Goal: Task Accomplishment & Management: Use online tool/utility

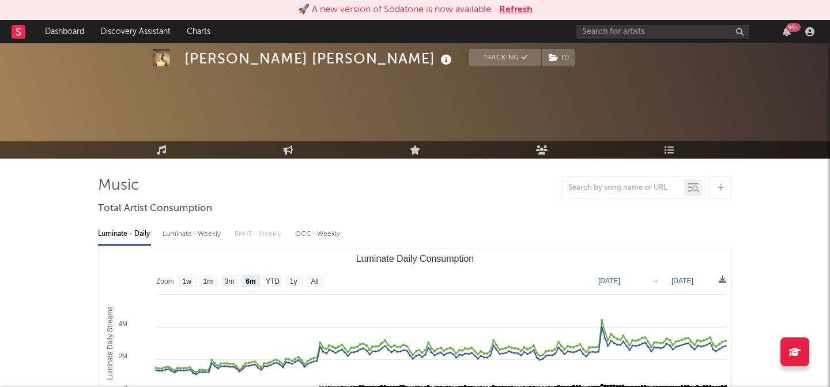
select select "6m"
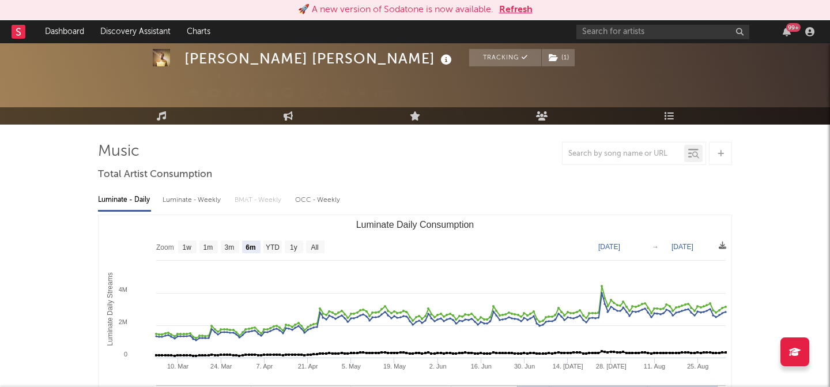
click at [521, 12] on button "Refresh" at bounding box center [515, 10] width 33 height 14
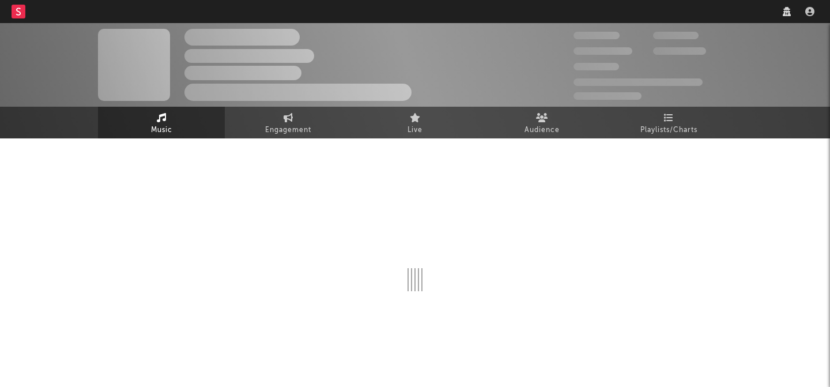
scroll to position [34, 0]
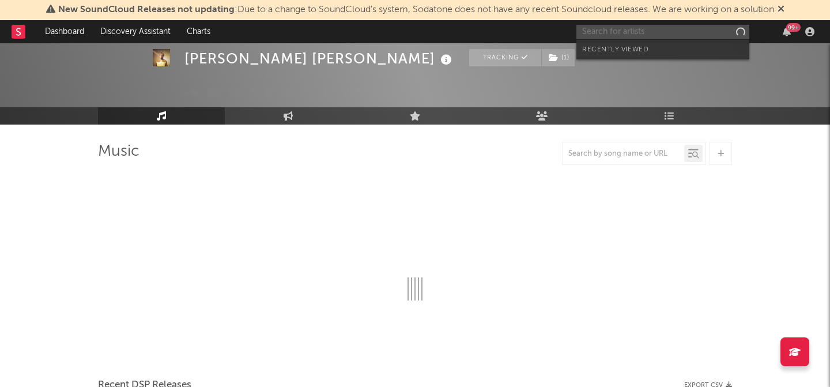
click at [607, 34] on input "text" at bounding box center [662, 32] width 173 height 14
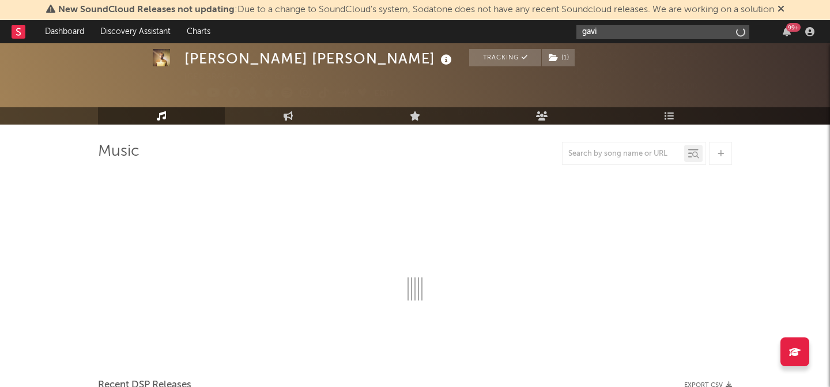
type input "gavin"
select select "6m"
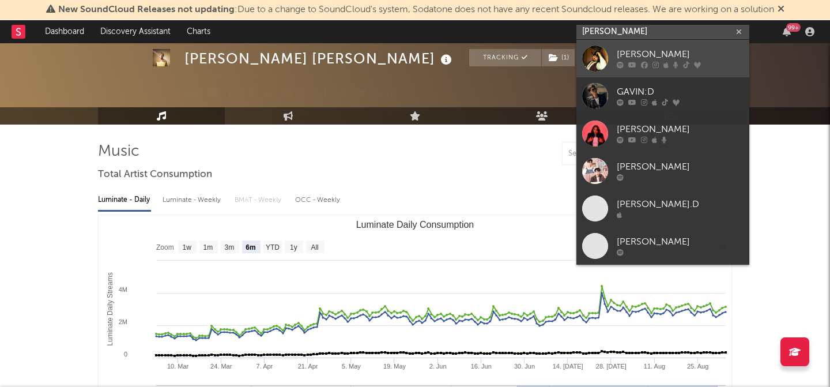
type input "gavin ad"
click at [608, 55] on link "[PERSON_NAME]" at bounding box center [662, 58] width 173 height 37
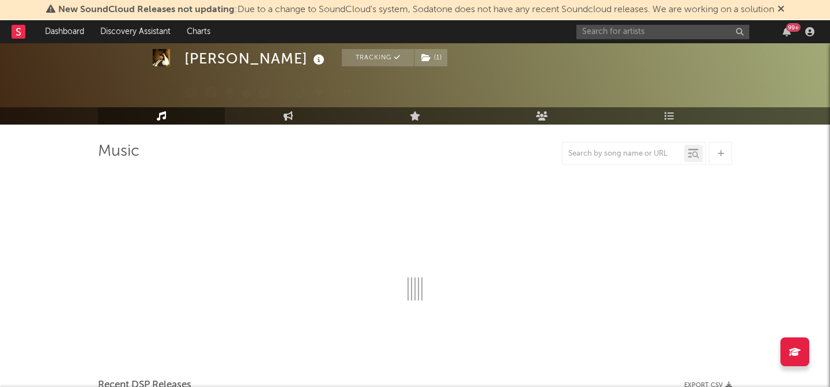
select select "6m"
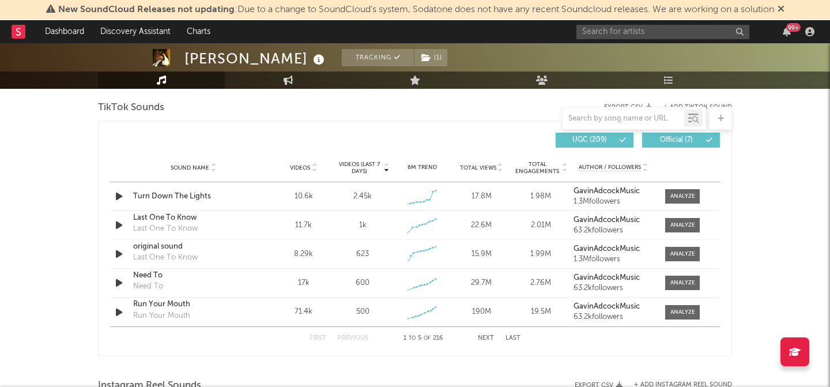
scroll to position [816, 0]
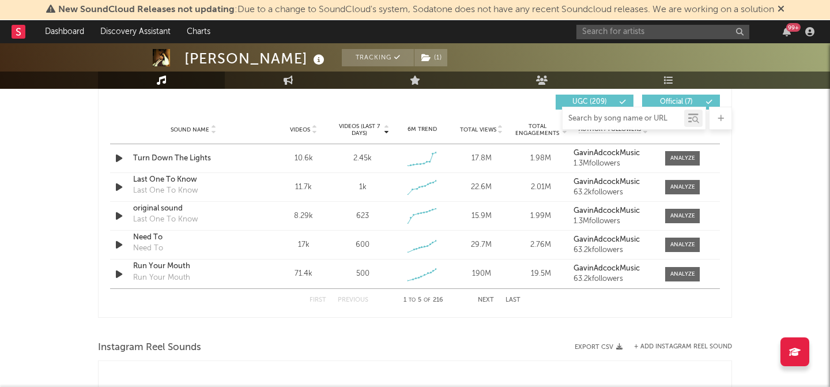
click at [635, 122] on input "text" at bounding box center [623, 118] width 122 height 9
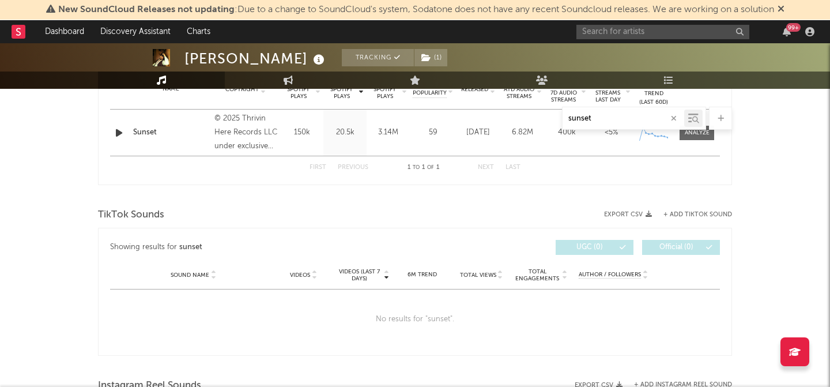
scroll to position [487, 0]
type input "sunset"
click at [688, 209] on div "TikTok Sounds" at bounding box center [415, 214] width 634 height 20
click at [688, 214] on button "+ Add TikTok Sound" at bounding box center [697, 213] width 69 height 6
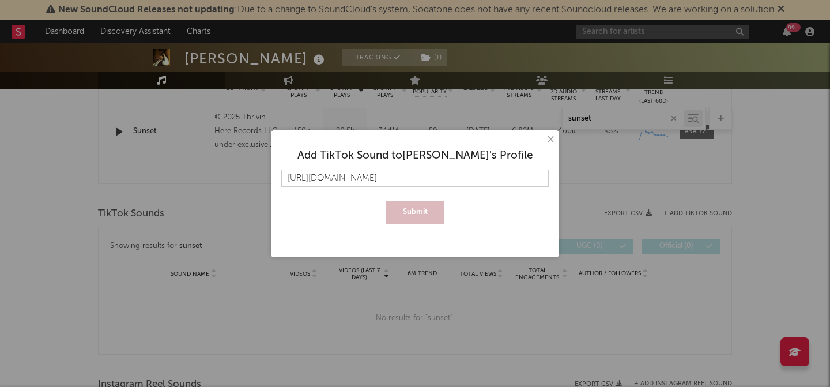
scroll to position [0, 19]
type input "https://www.tiktok.com/music/original-sound-7505108730195888938"
click at [417, 211] on button "Submit" at bounding box center [415, 211] width 58 height 23
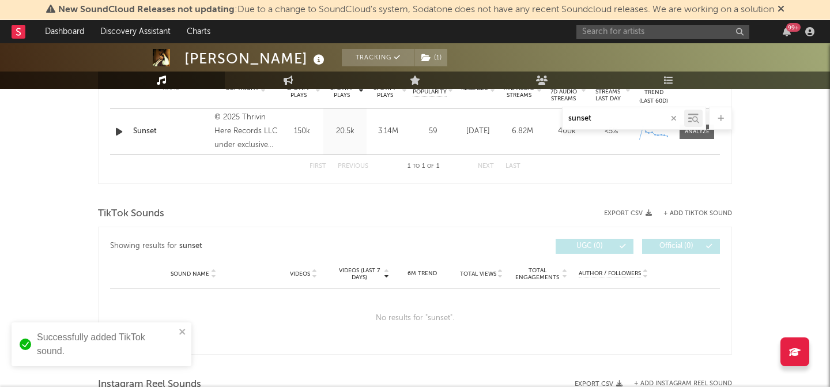
click at [613, 117] on input "sunset" at bounding box center [623, 118] width 122 height 9
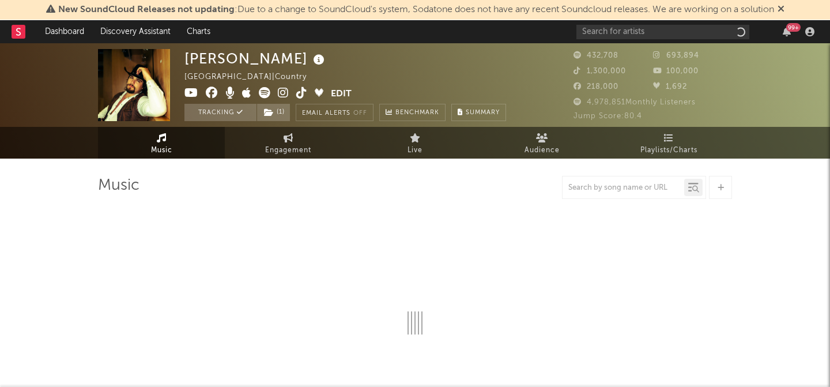
select select "6m"
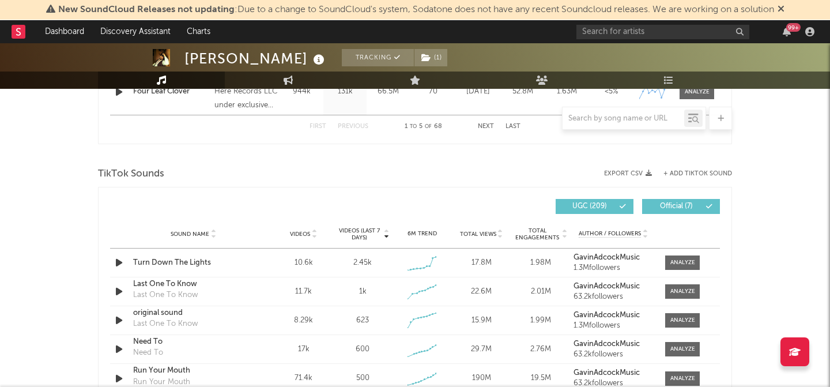
scroll to position [709, 0]
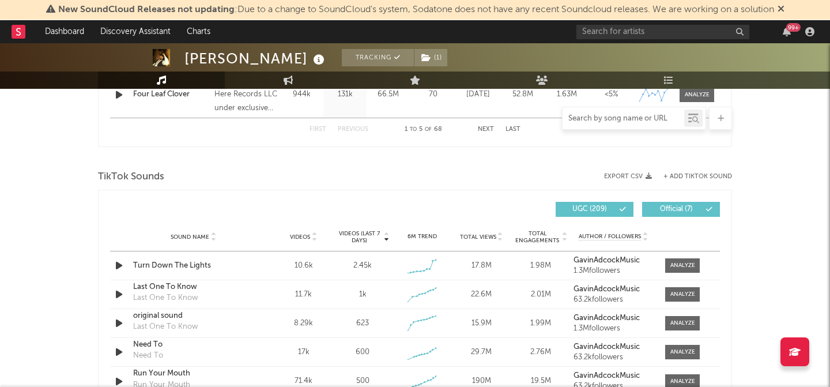
click at [655, 115] on input "text" at bounding box center [623, 118] width 122 height 9
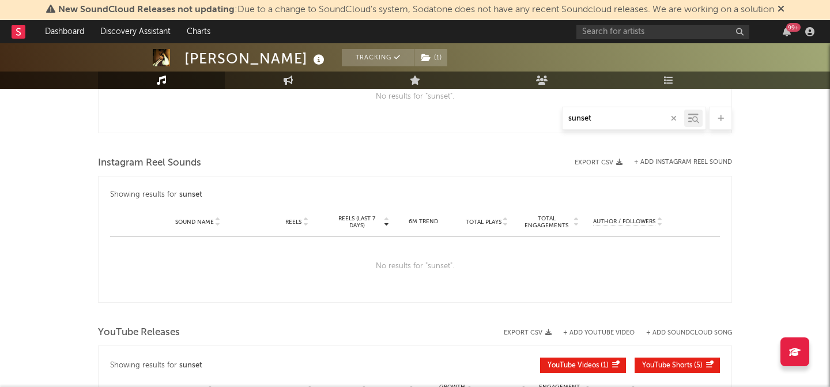
type input "sunset"
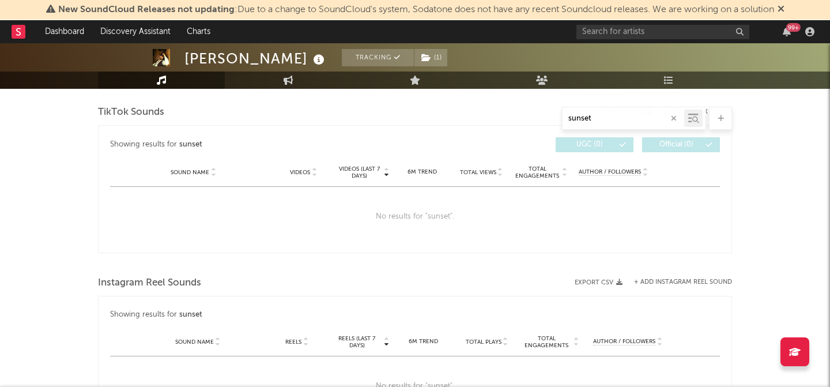
scroll to position [658, 0]
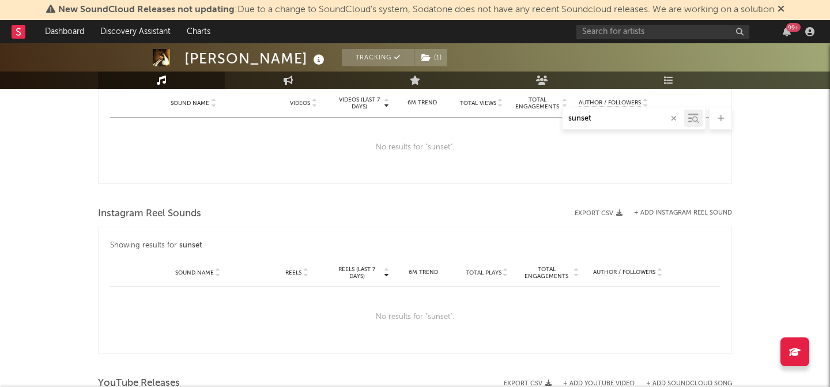
click at [675, 120] on icon "button" at bounding box center [674, 118] width 6 height 7
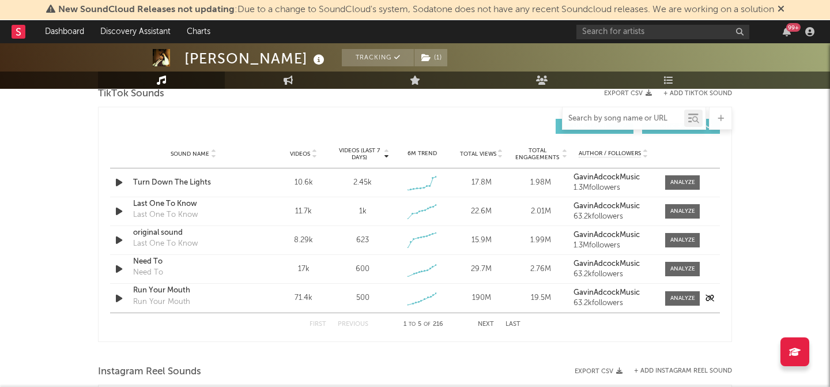
scroll to position [786, 0]
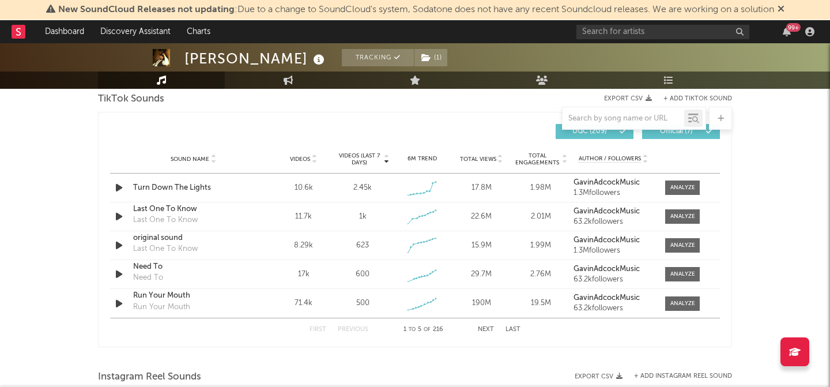
click at [302, 156] on span "Videos" at bounding box center [300, 159] width 20 height 7
click at [484, 332] on div "First Previous 1 to 5 of 216 Next Last" at bounding box center [414, 329] width 211 height 22
click at [491, 328] on button "Next" at bounding box center [486, 329] width 16 height 6
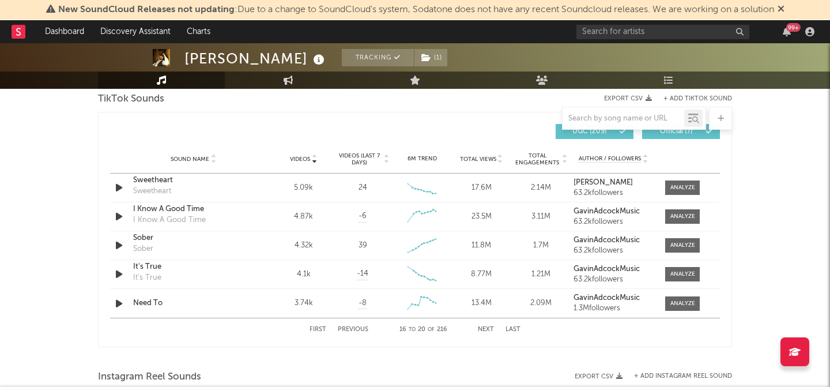
click at [491, 327] on button "Next" at bounding box center [486, 329] width 16 height 6
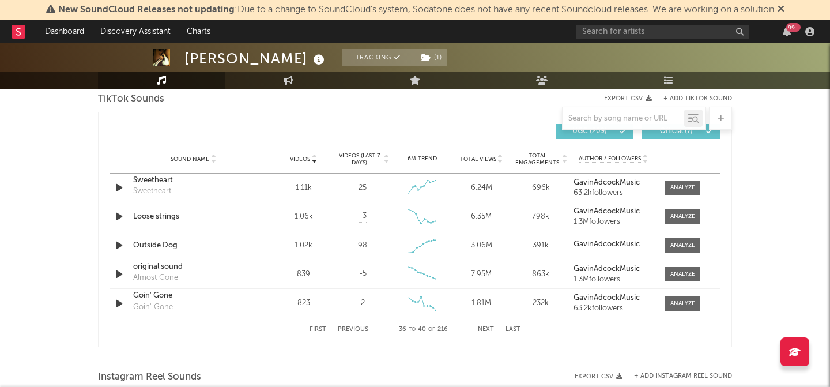
click at [491, 327] on button "Next" at bounding box center [486, 329] width 16 height 6
click at [158, 188] on div "original sound" at bounding box center [193, 188] width 120 height 12
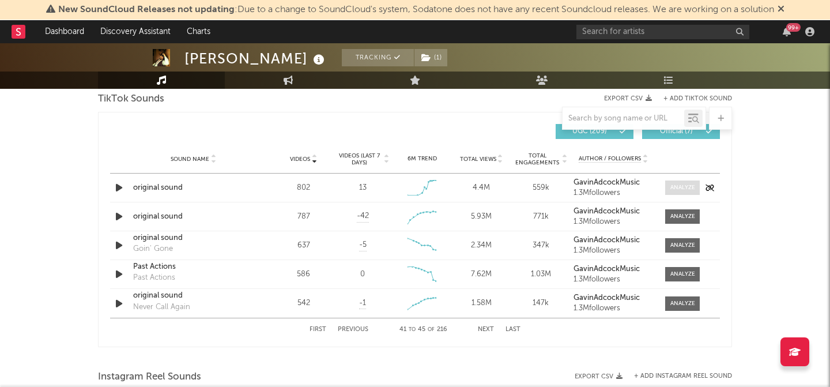
click at [684, 188] on div at bounding box center [682, 187] width 25 height 9
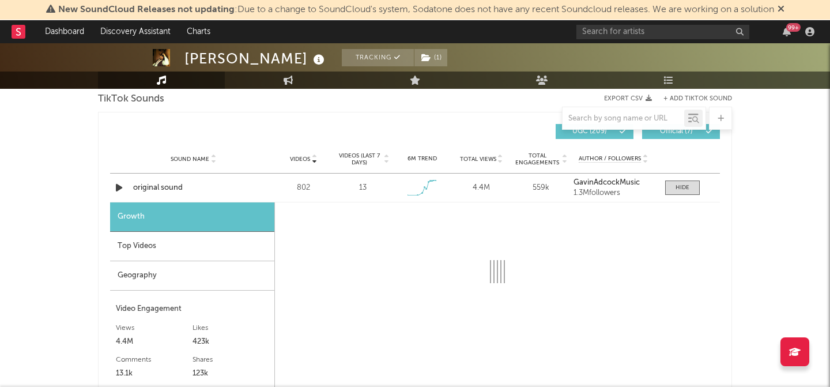
select select "1w"
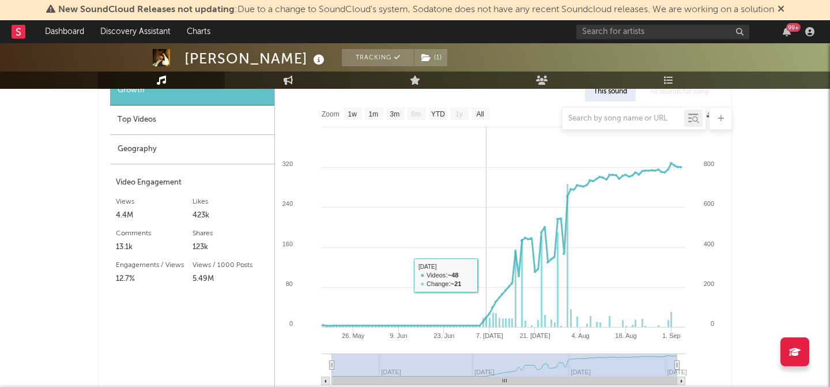
scroll to position [924, 0]
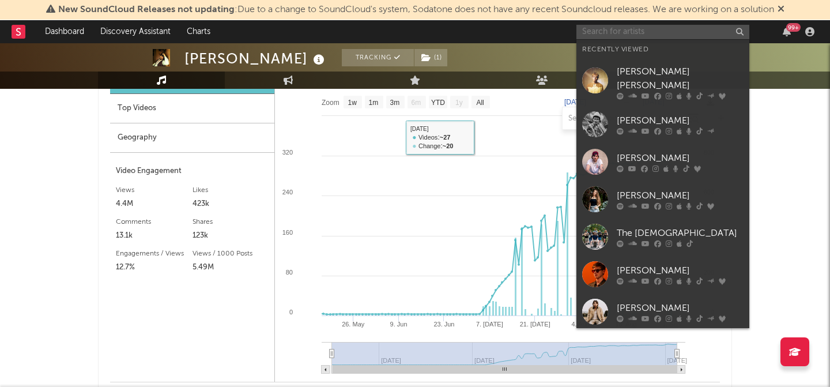
click at [669, 29] on input "text" at bounding box center [662, 32] width 173 height 14
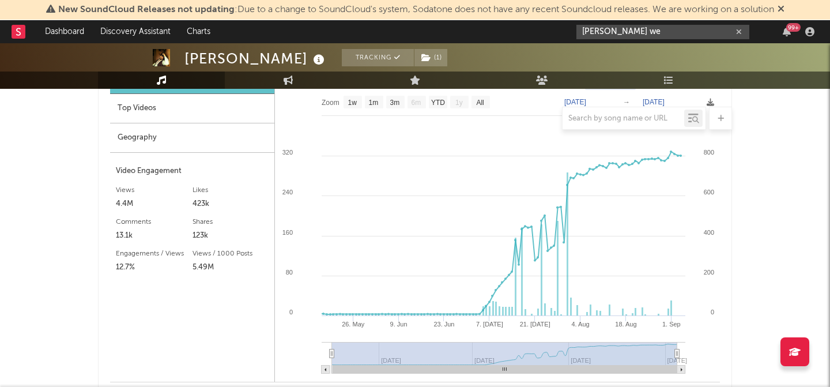
type input "hudson we"
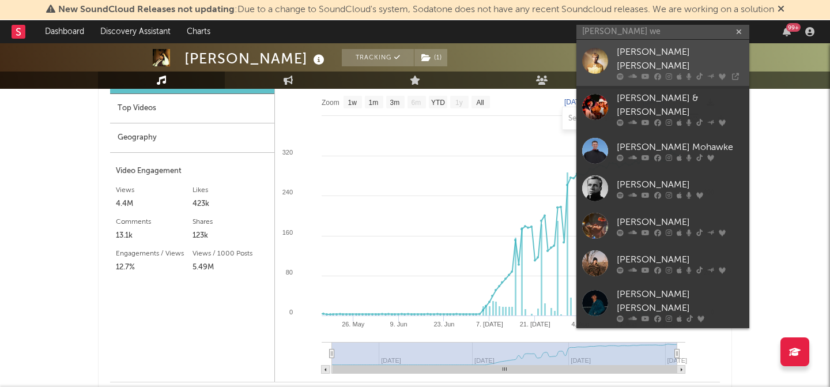
click at [623, 53] on div "[PERSON_NAME] [PERSON_NAME]" at bounding box center [679, 60] width 127 height 28
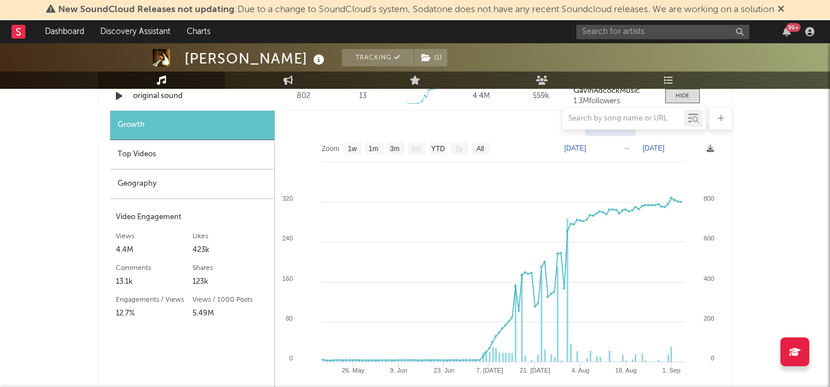
scroll to position [808, 0]
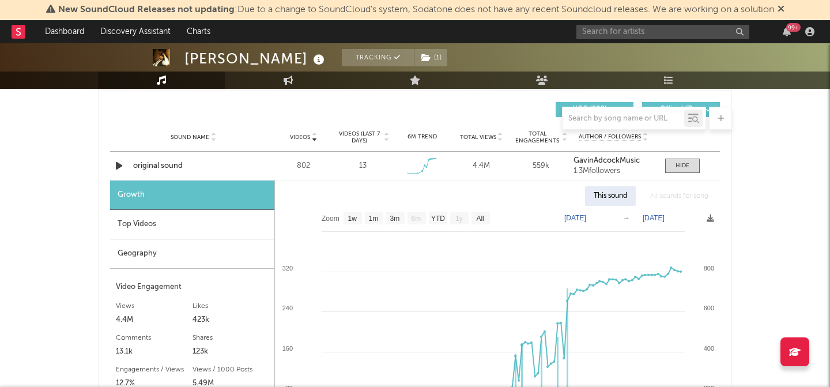
click at [627, 112] on div at bounding box center [623, 118] width 122 height 14
click at [627, 117] on input "text" at bounding box center [623, 118] width 122 height 9
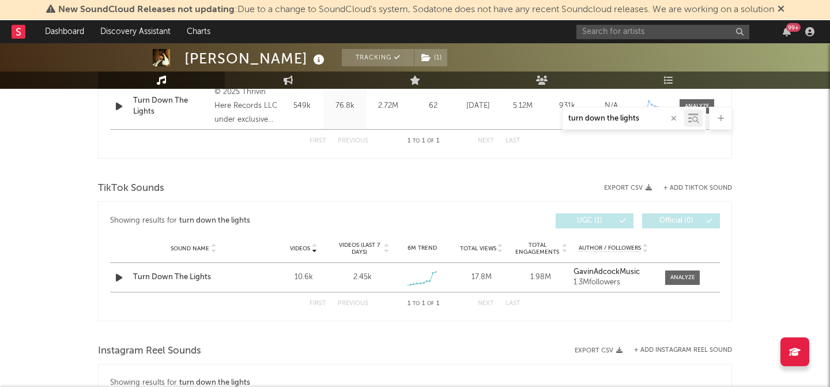
scroll to position [513, 0]
type input "turn down the lights"
click at [682, 277] on div at bounding box center [682, 277] width 25 height 9
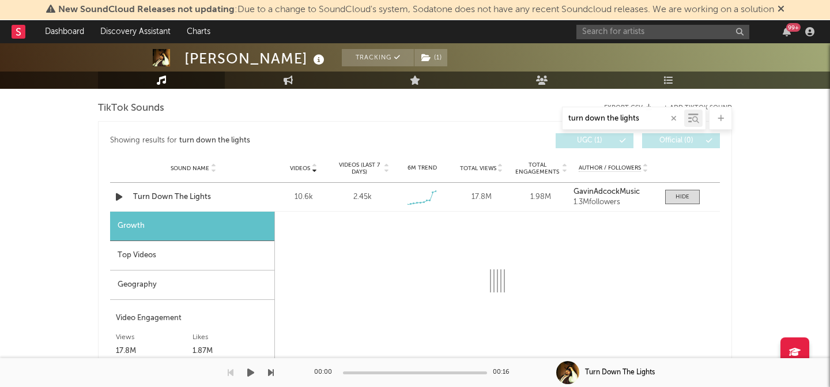
select select "1w"
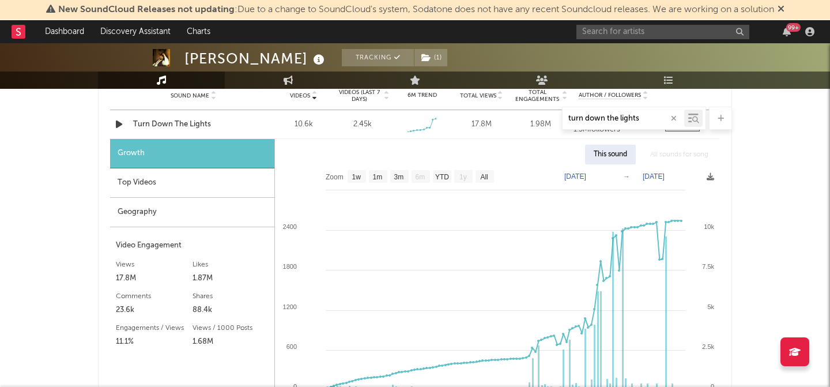
scroll to position [663, 0]
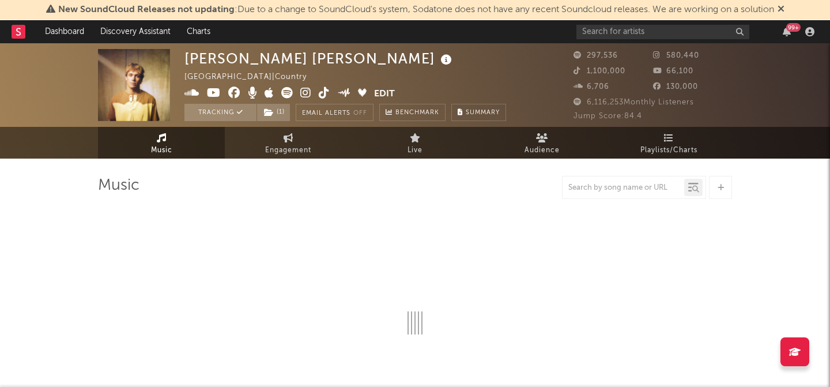
select select "6m"
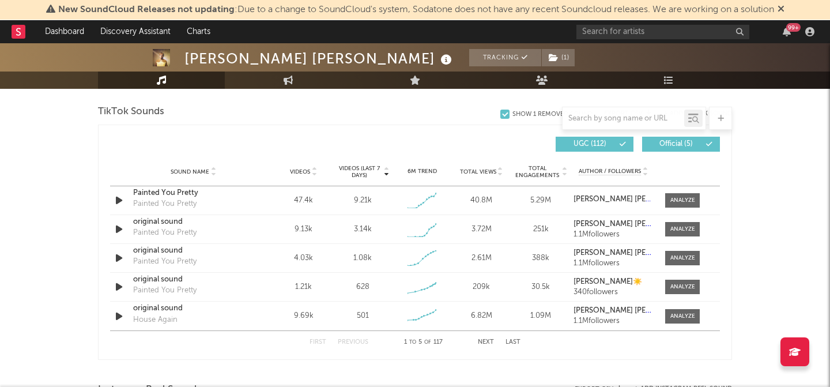
scroll to position [794, 0]
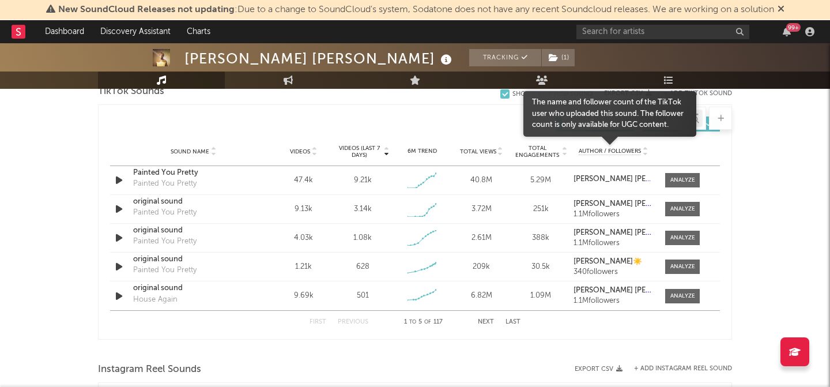
click at [618, 119] on div "The name and follower count of the TikTok user who uploaded this sound. The fol…" at bounding box center [610, 114] width 156 height 34
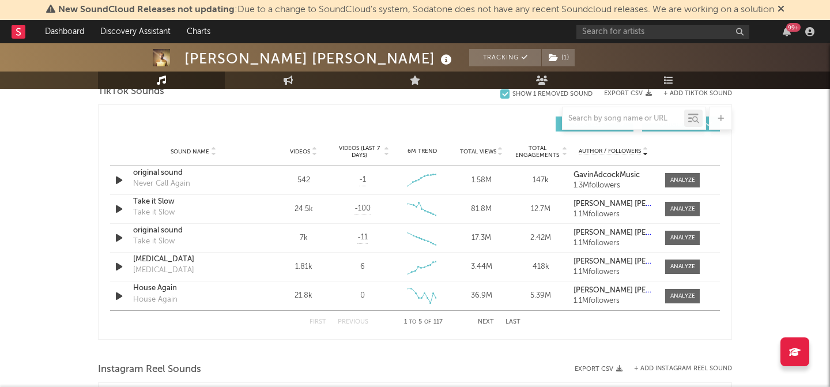
click at [183, 153] on span "Sound Name" at bounding box center [190, 151] width 39 height 7
click at [591, 117] on input "text" at bounding box center [623, 118] width 122 height 9
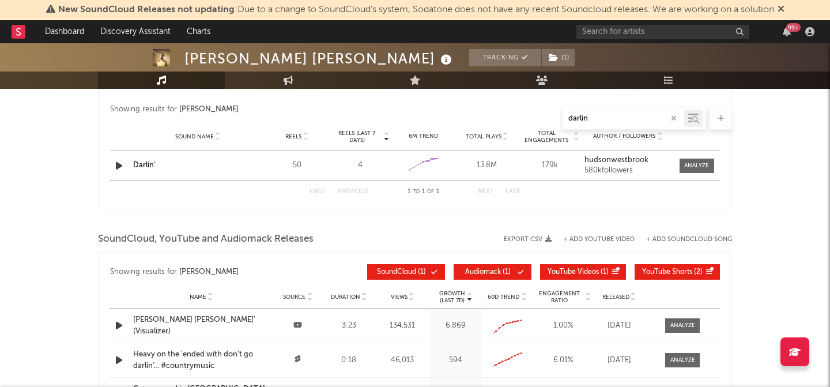
type input "darlin"
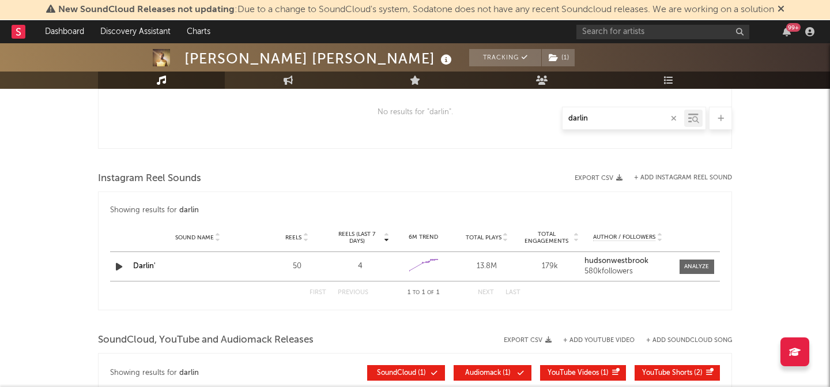
scroll to position [746, 0]
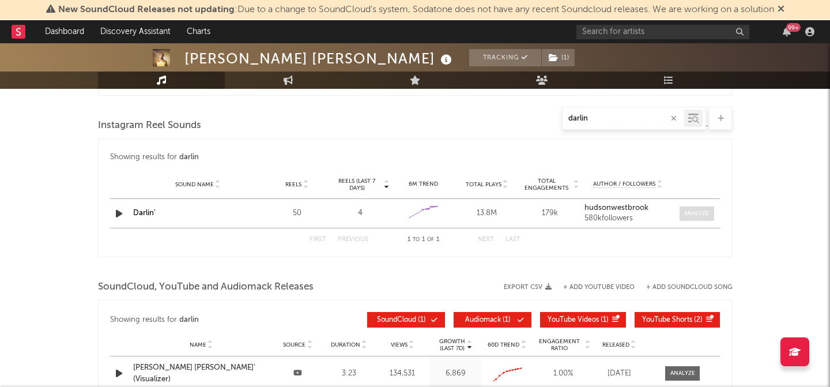
click at [693, 211] on div at bounding box center [696, 213] width 25 height 9
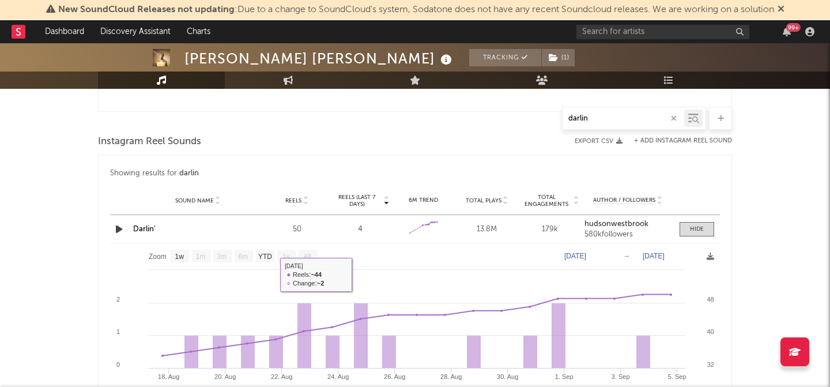
scroll to position [719, 0]
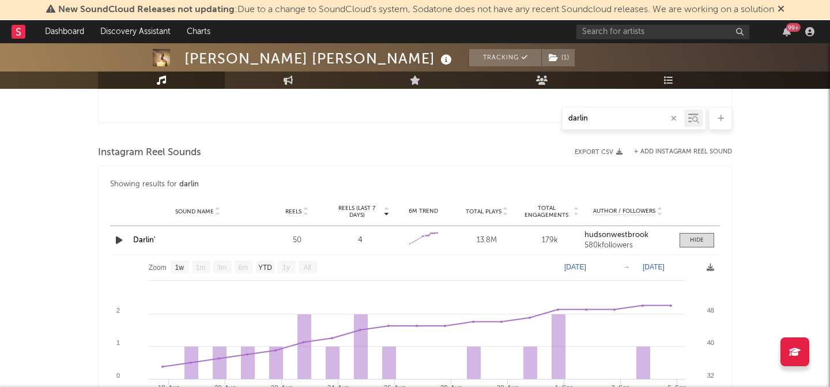
click at [586, 264] on text "[DATE]" at bounding box center [575, 267] width 22 height 8
click at [610, 261] on input "[DATE]" at bounding box center [584, 267] width 54 height 12
click at [610, 267] on input "[DATE]" at bounding box center [584, 267] width 54 height 12
click at [735, 268] on div "[PERSON_NAME] [PERSON_NAME] Tracking ( 1 ) [GEOGRAPHIC_DATA] | Country Edit Tra…" at bounding box center [415, 96] width 830 height 1544
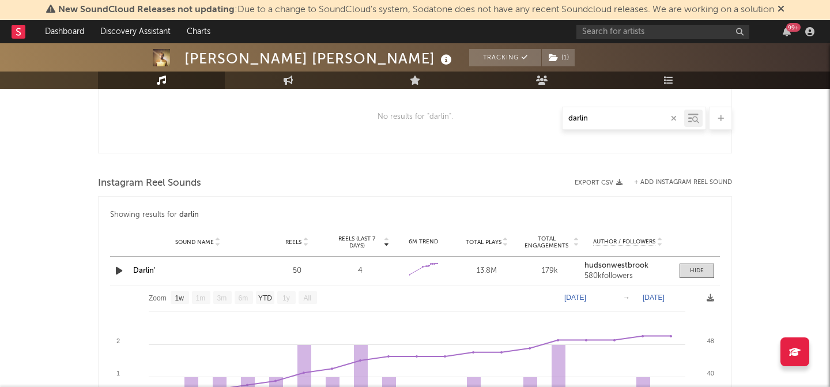
scroll to position [693, 0]
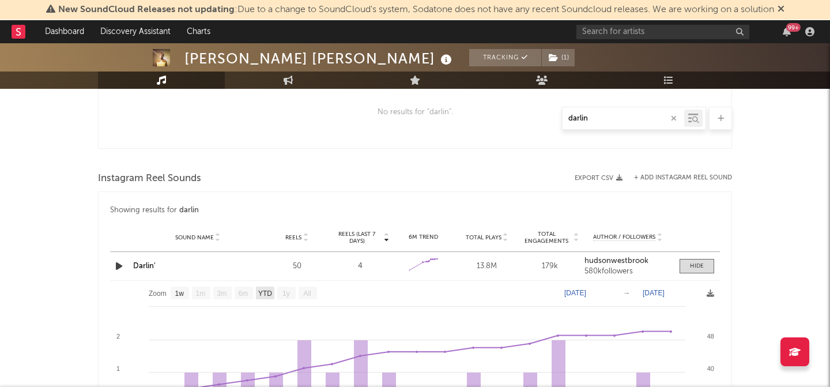
click at [261, 293] on text "YTD" at bounding box center [265, 293] width 14 height 8
select select "YTD"
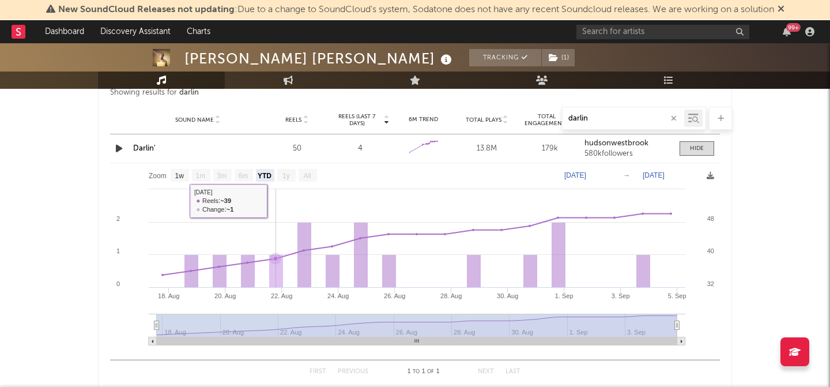
scroll to position [811, 0]
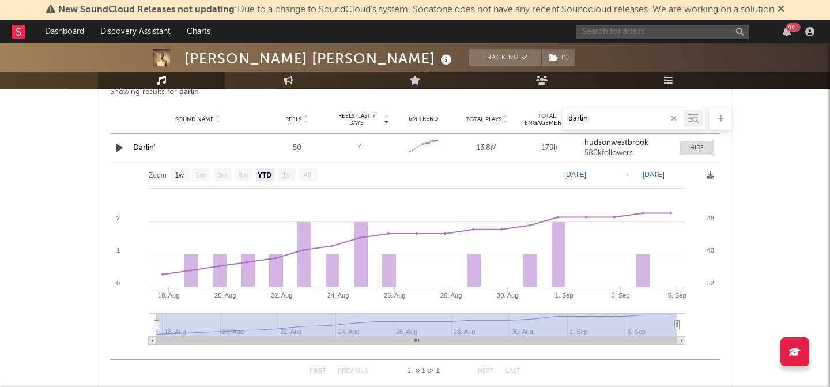
click at [614, 27] on input "text" at bounding box center [662, 32] width 173 height 14
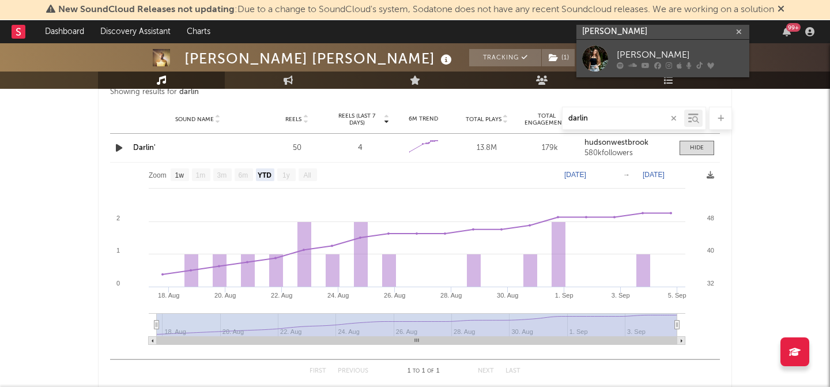
type input "[PERSON_NAME]"
click at [612, 56] on link "[PERSON_NAME]" at bounding box center [662, 58] width 173 height 37
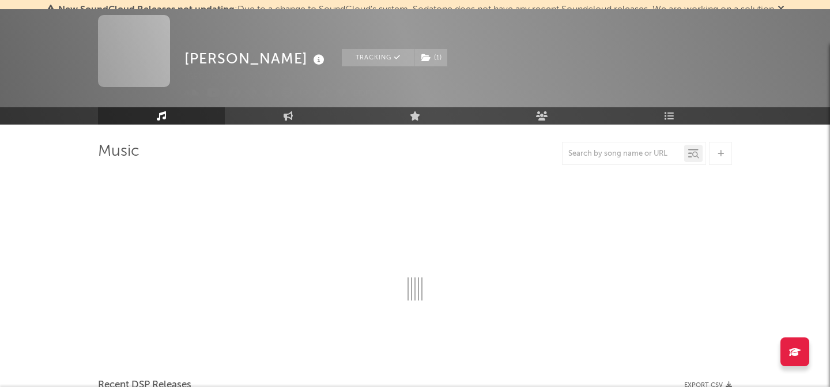
scroll to position [811, 0]
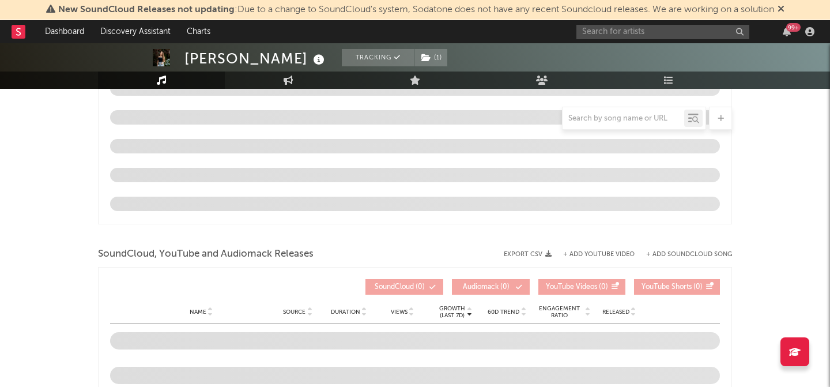
select select "6m"
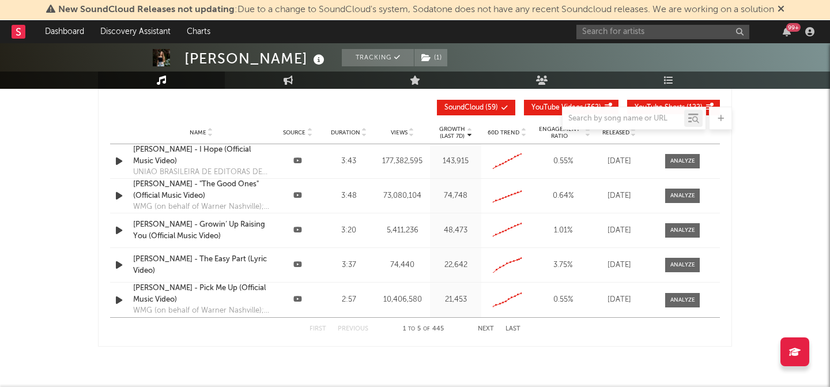
scroll to position [1374, 0]
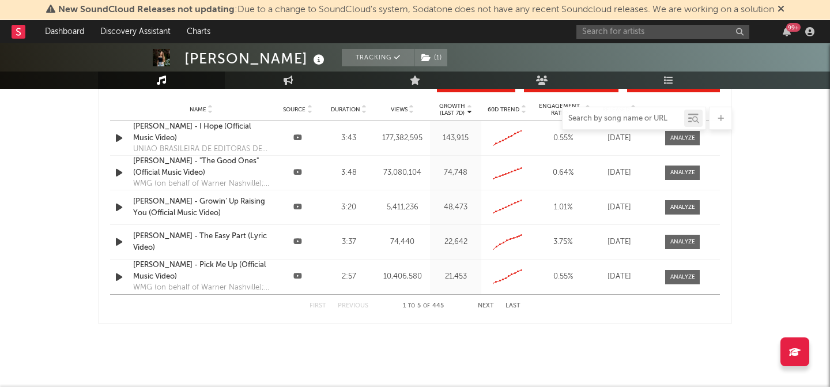
click at [630, 115] on input "text" at bounding box center [623, 118] width 122 height 9
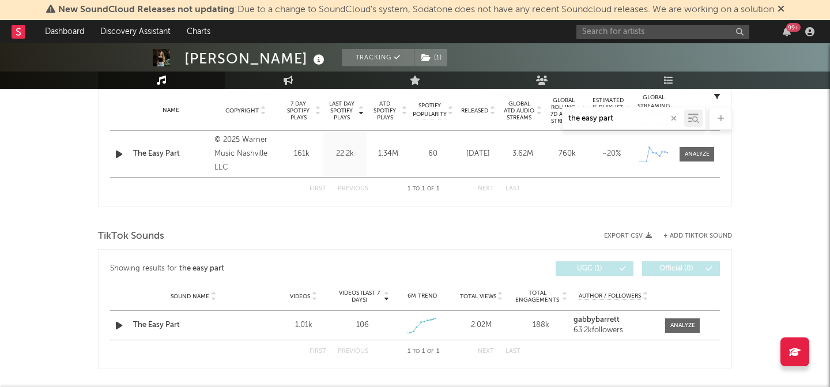
scroll to position [505, 0]
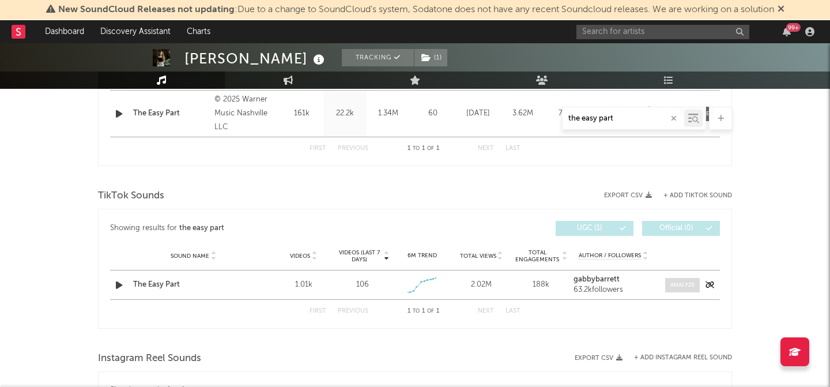
type input "the easy part"
click at [684, 282] on div at bounding box center [682, 285] width 25 height 9
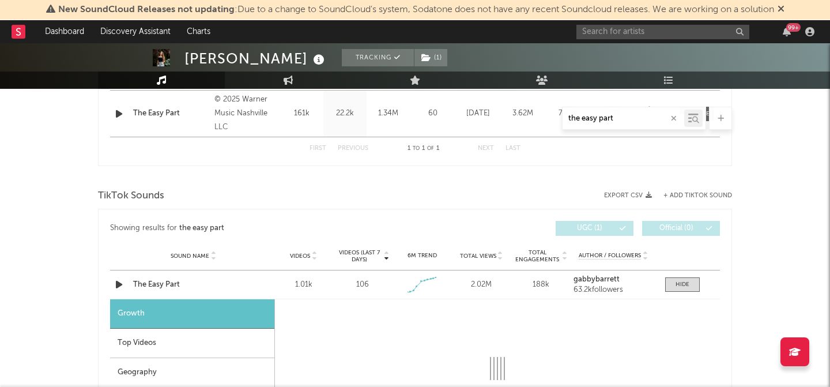
select select "1w"
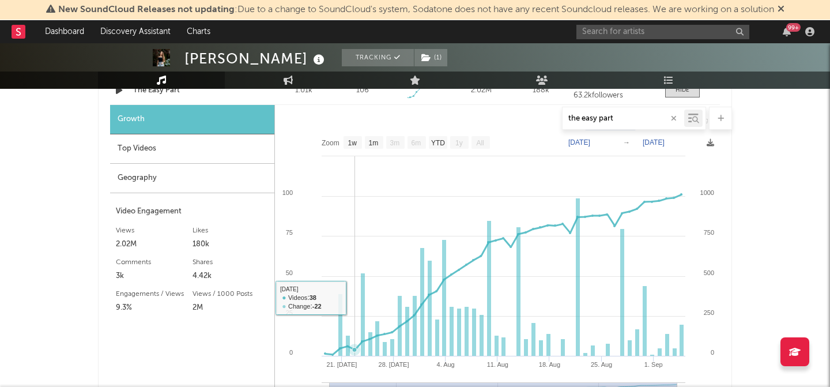
scroll to position [740, 0]
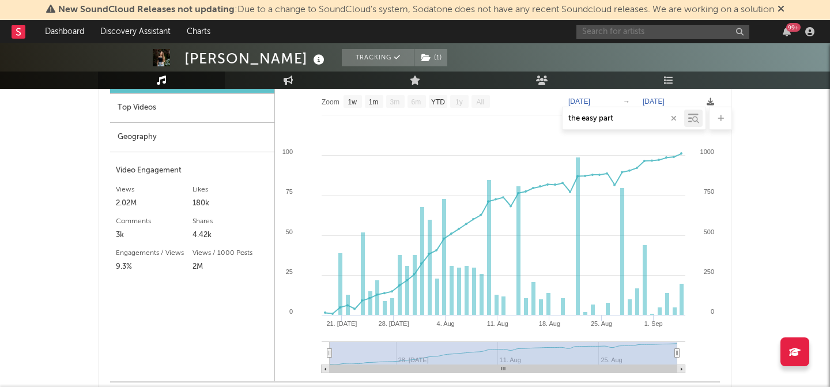
click at [652, 29] on input "text" at bounding box center [662, 32] width 173 height 14
type input "ga"
